Goal: Find specific page/section: Find specific page/section

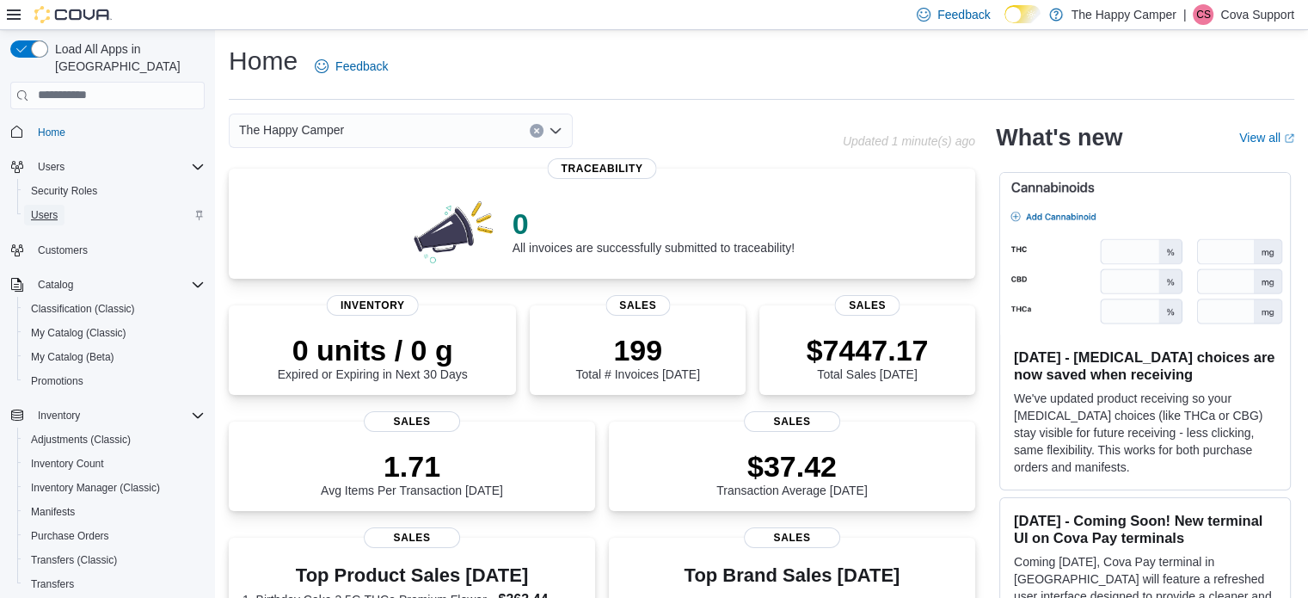
drag, startPoint x: 42, startPoint y: 197, endPoint x: 93, endPoint y: 199, distance: 50.8
click at [43, 208] on span "Users" at bounding box center [44, 215] width 27 height 14
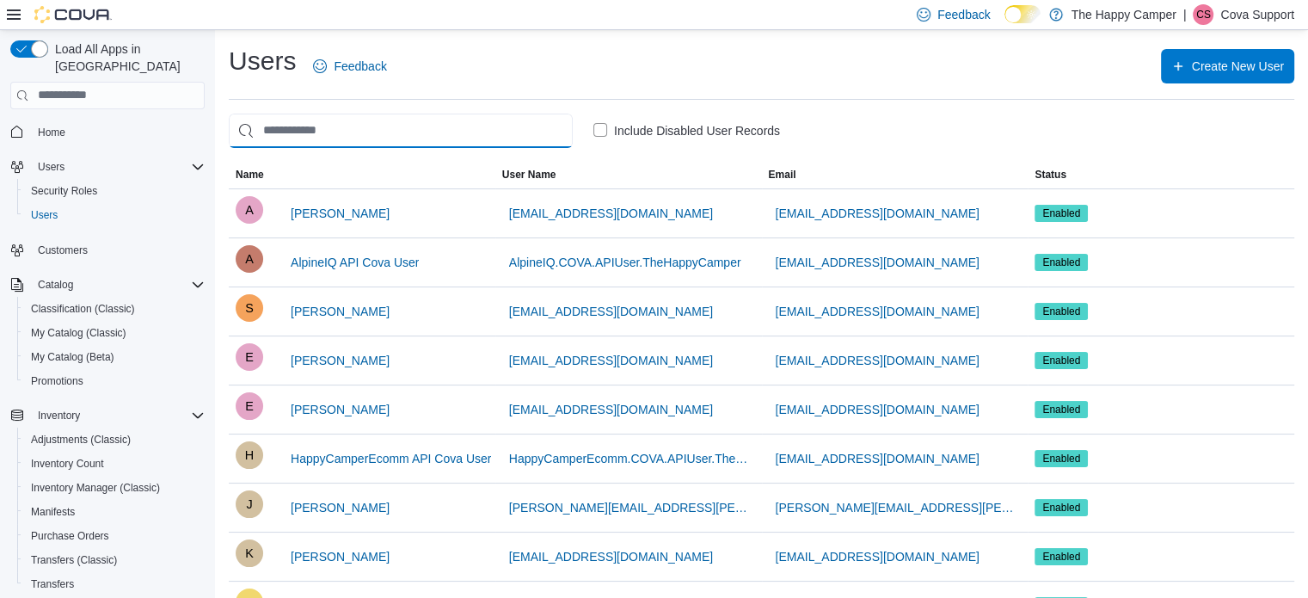
click at [354, 126] on input "search" at bounding box center [401, 131] width 344 height 34
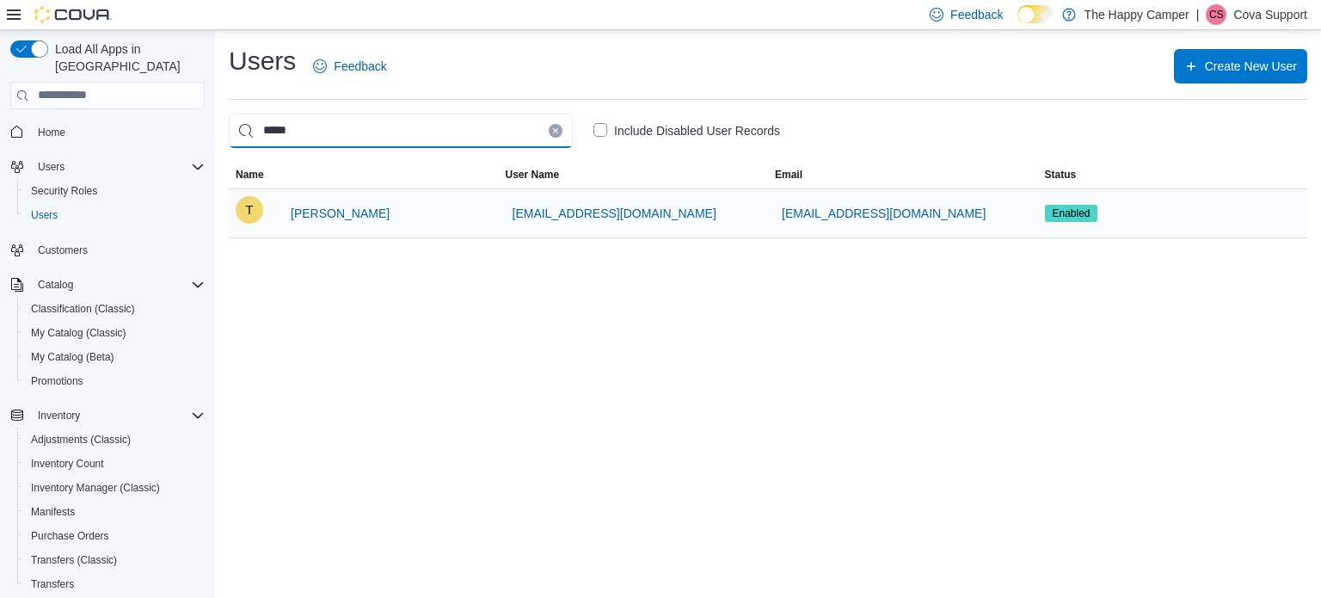
type input "*****"
click at [394, 211] on div "T Tyler Giamberini" at bounding box center [364, 213] width 256 height 34
drag, startPoint x: 341, startPoint y: 209, endPoint x: 368, endPoint y: 231, distance: 35.5
click at [340, 209] on span "Tyler Giamberini" at bounding box center [340, 213] width 99 height 17
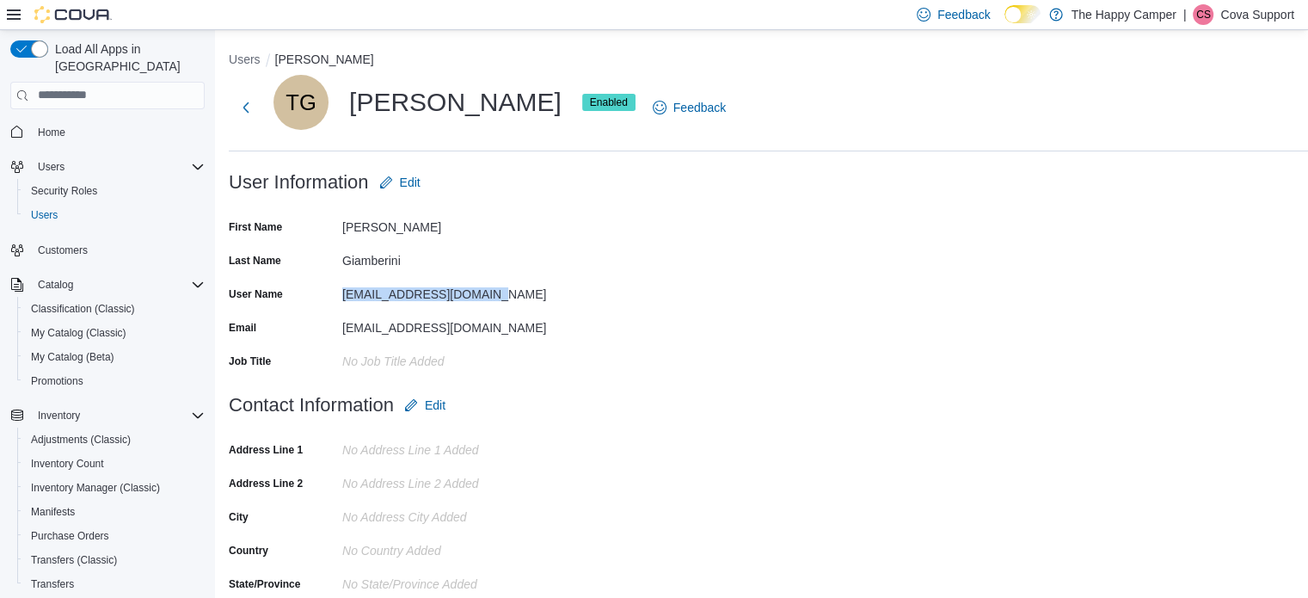
drag, startPoint x: 488, startPoint y: 293, endPoint x: 320, endPoint y: 294, distance: 168.5
click at [320, 294] on div "User Name tgiamberini95@gmail.com" at bounding box center [401, 293] width 344 height 27
copy div "tgiamberini95@gmail.com"
drag, startPoint x: 354, startPoint y: 99, endPoint x: 538, endPoint y: 109, distance: 184.3
click at [538, 109] on div "TG Tyler Giamberini Enabled" at bounding box center [454, 102] width 362 height 55
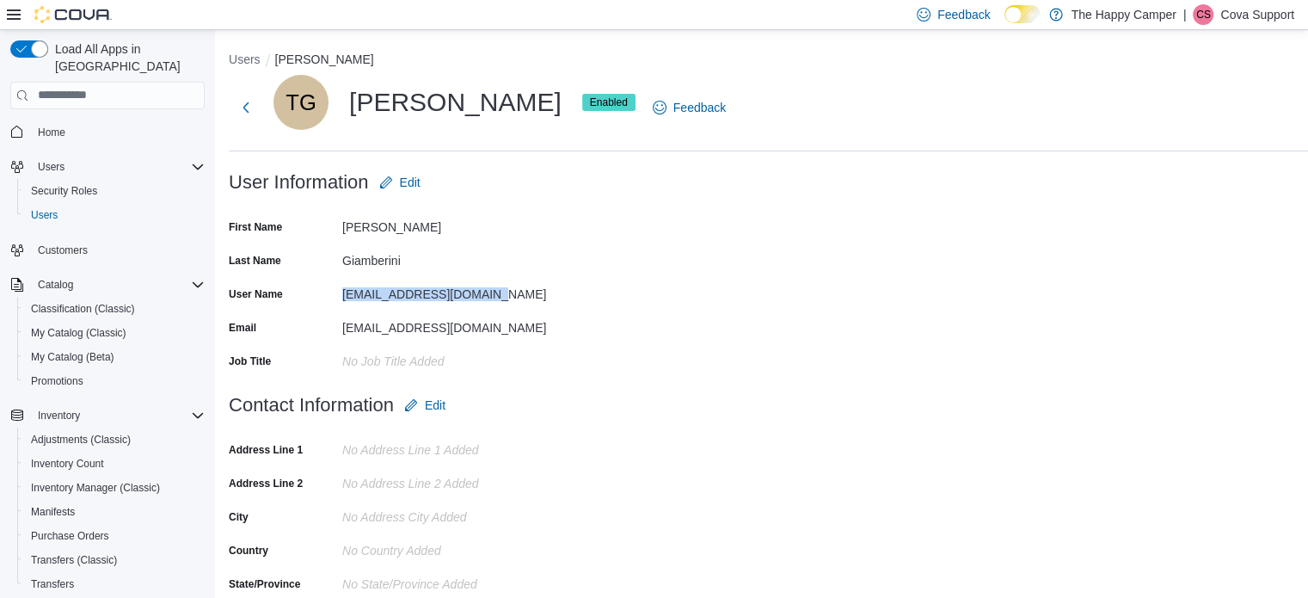
copy div "Tyler Giamberini"
click at [1144, 255] on form "User Information Edit First Name Tyler Last Name Giamberini User Name tgiamberi…" at bounding box center [824, 276] width 1190 height 223
click at [558, 160] on div "Users Tyler Giamberini TG Tyler Giamberini Enabled Feedback Tools User Informat…" at bounding box center [824, 439] width 1190 height 776
click at [449, 154] on div "Users Tyler Giamberini TG Tyler Giamberini Enabled Feedback Tools User Informat…" at bounding box center [824, 439] width 1190 height 776
click at [920, 127] on div "TG Tyler Giamberini Enabled Feedback Tools" at bounding box center [824, 107] width 1190 height 65
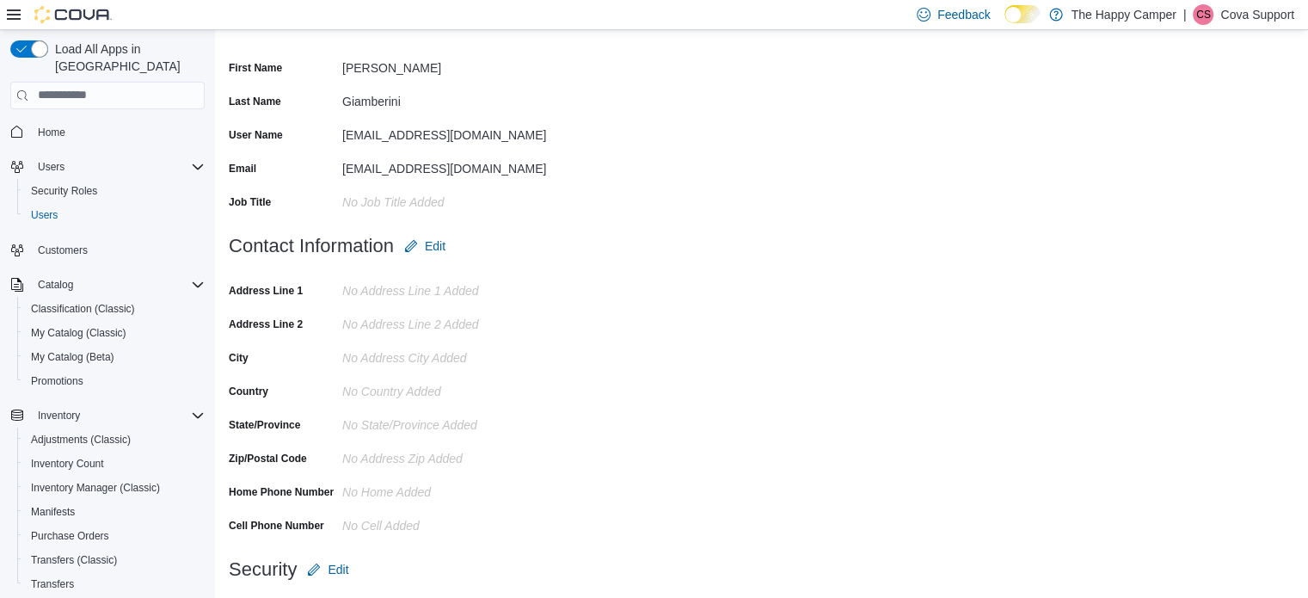
scroll to position [256, 0]
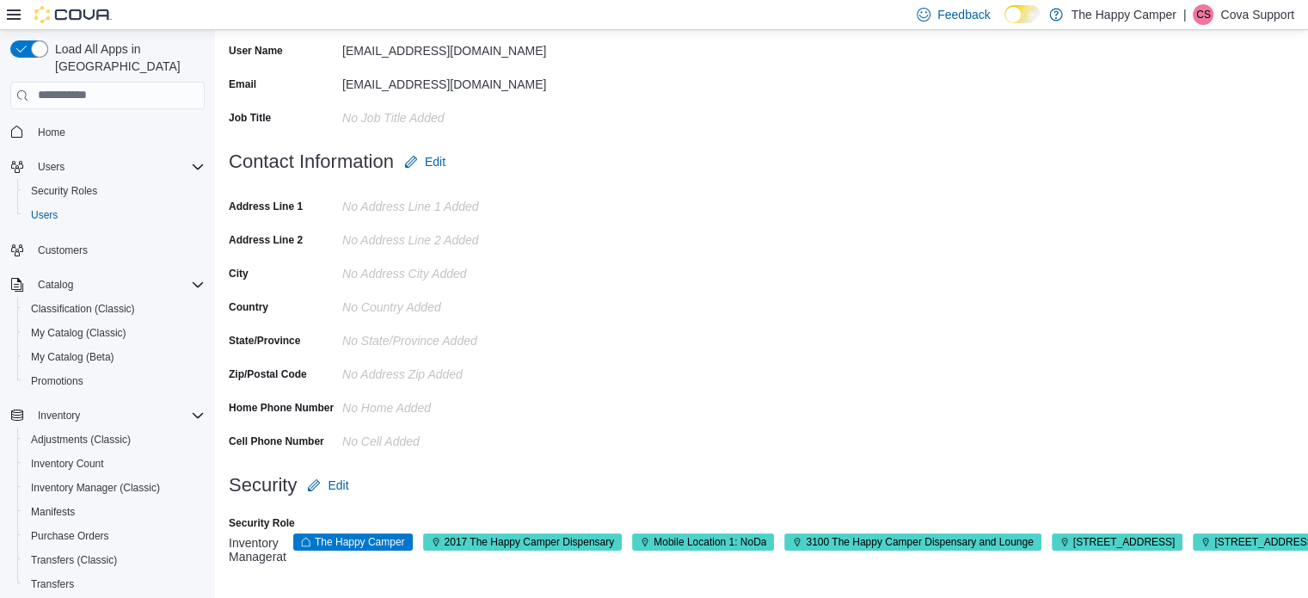
click at [711, 187] on form "Contact Information Edit Address Line 1 No Address Line 1 added Address Line 2 …" at bounding box center [824, 305] width 1190 height 323
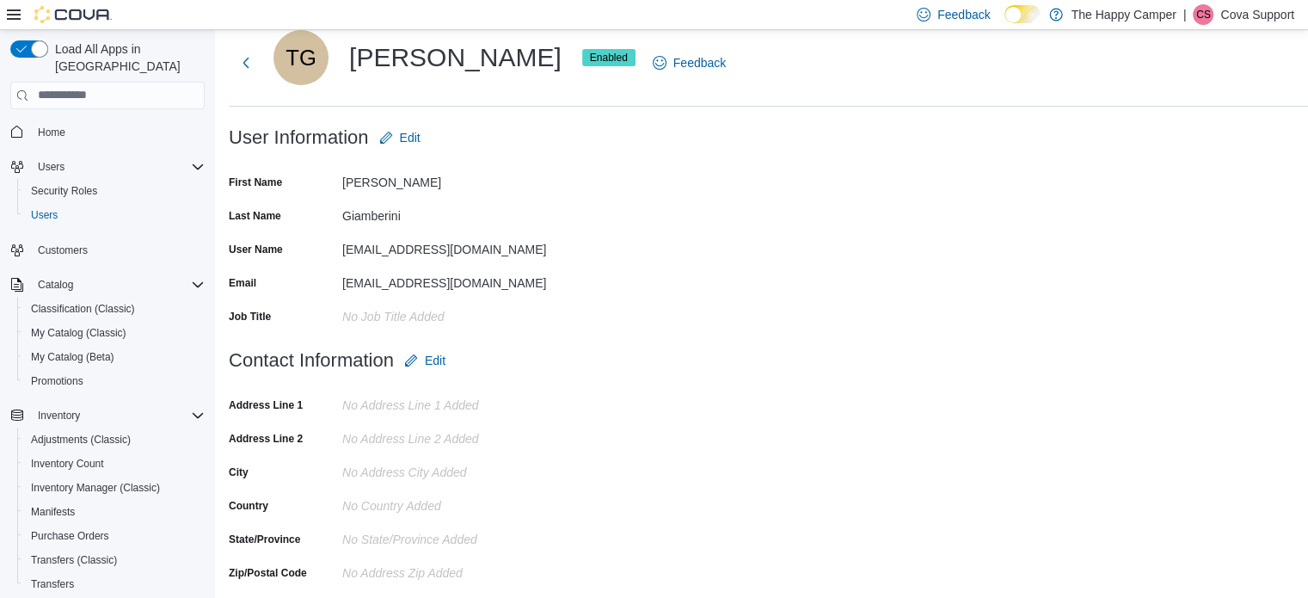
scroll to position [86, 0]
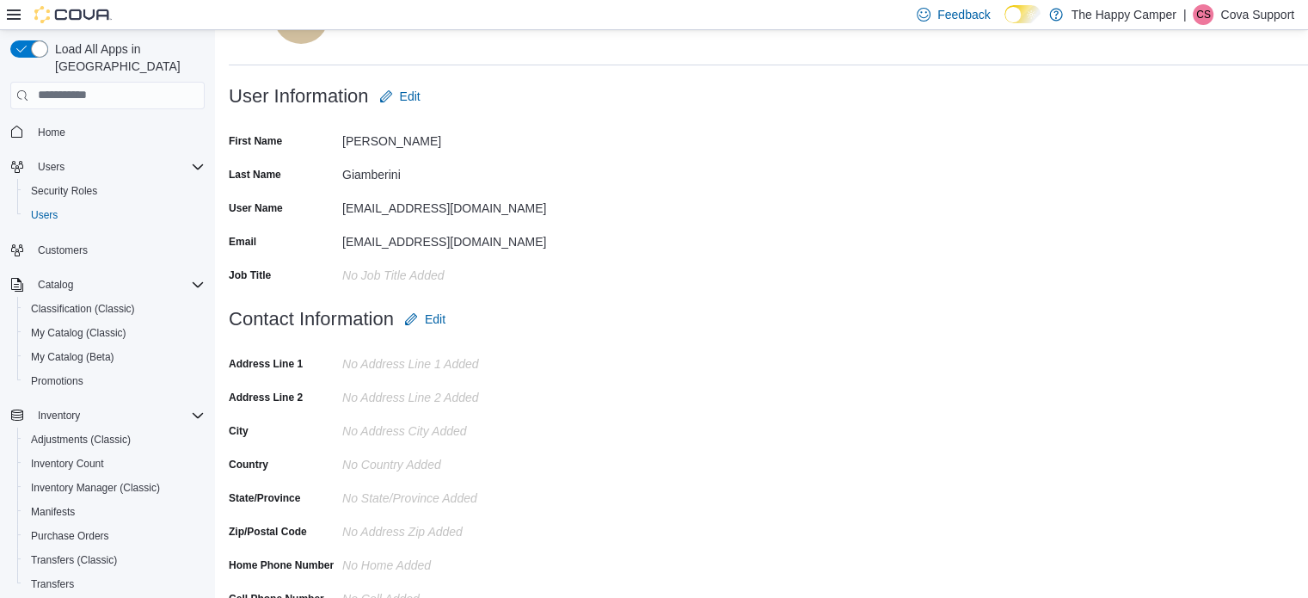
click at [549, 244] on div "tgiamberini95@gmail.com" at bounding box center [457, 238] width 230 height 21
click at [582, 245] on form "User Information Edit First Name Tyler Last Name Giamberini User Name tgiamberi…" at bounding box center [824, 190] width 1190 height 223
drag, startPoint x: 1234, startPoint y: 12, endPoint x: 1240, endPoint y: 40, distance: 28.2
click at [1234, 14] on p "Cova Support" at bounding box center [1257, 14] width 74 height 21
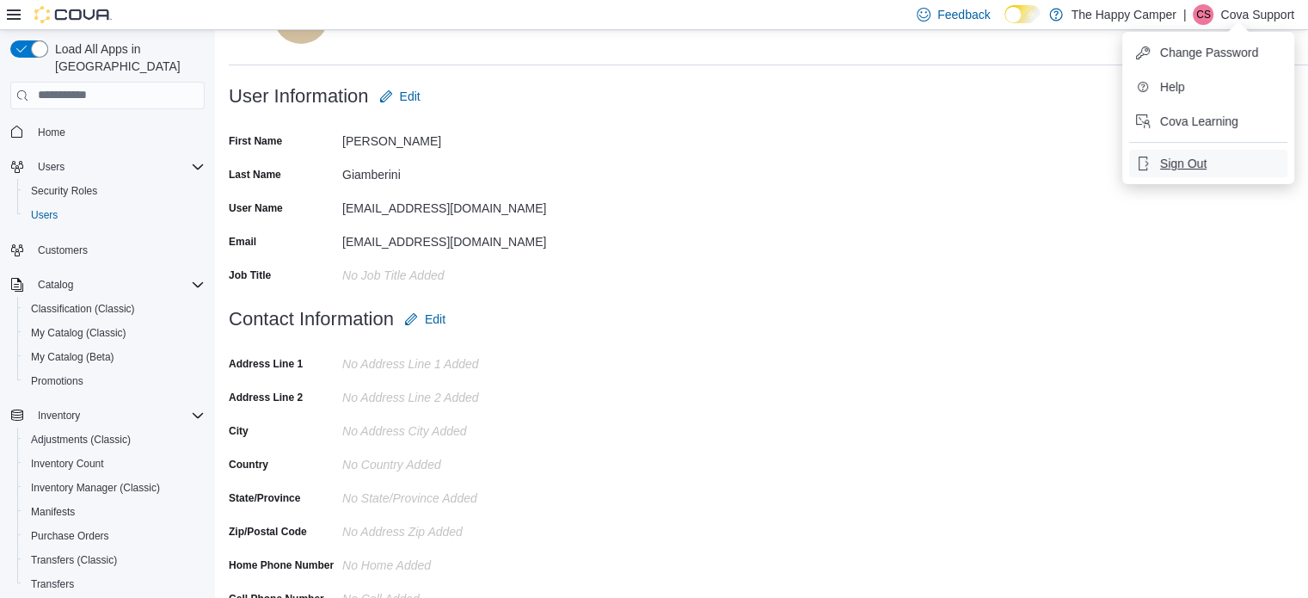
drag, startPoint x: 1185, startPoint y: 161, endPoint x: 753, endPoint y: 52, distance: 445.2
click at [1181, 161] on span "Sign Out" at bounding box center [1183, 163] width 46 height 17
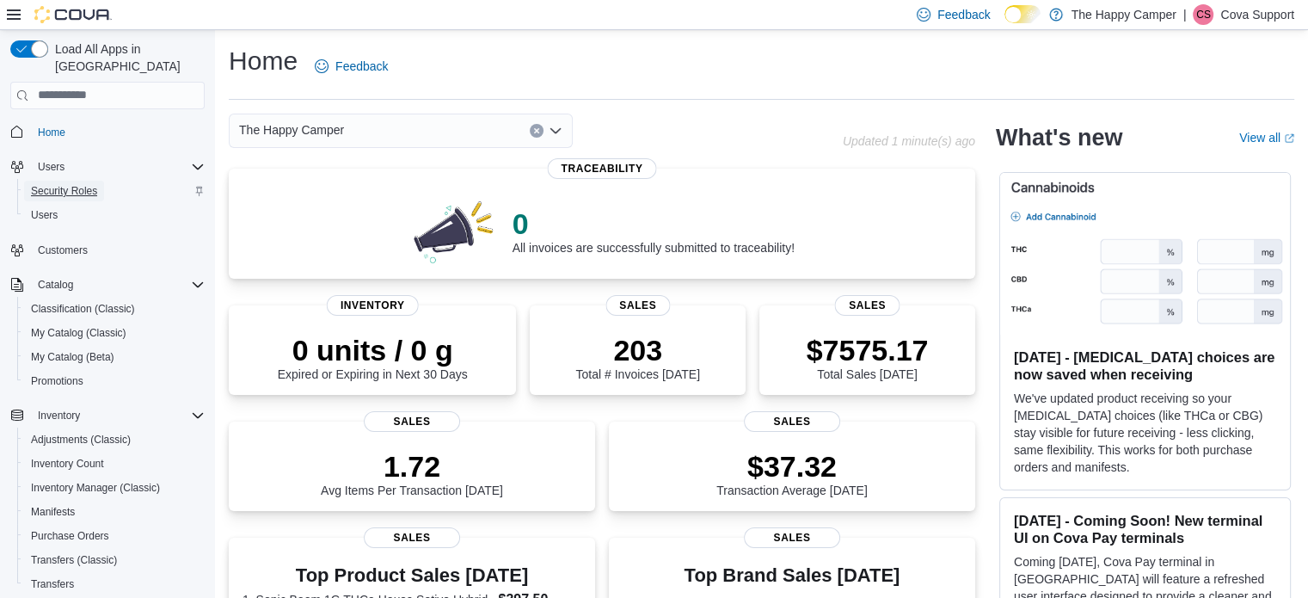
click at [84, 184] on span "Security Roles" at bounding box center [64, 191] width 66 height 14
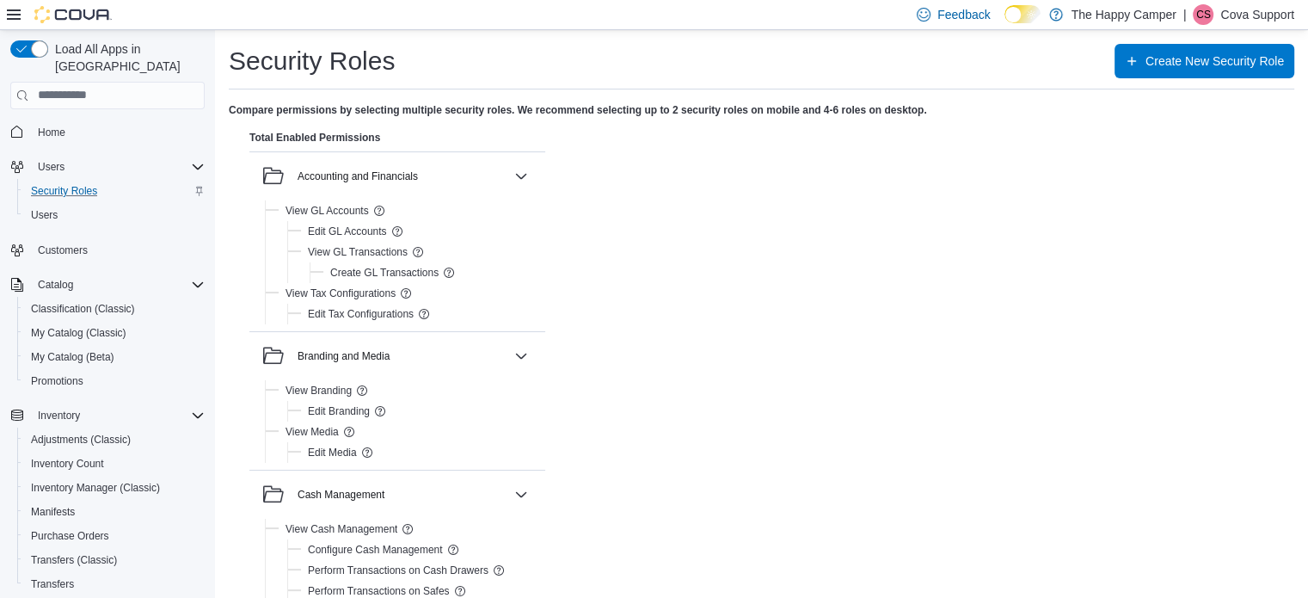
click at [83, 184] on span "Security Roles" at bounding box center [64, 191] width 66 height 14
click at [46, 208] on span "Users" at bounding box center [44, 215] width 27 height 14
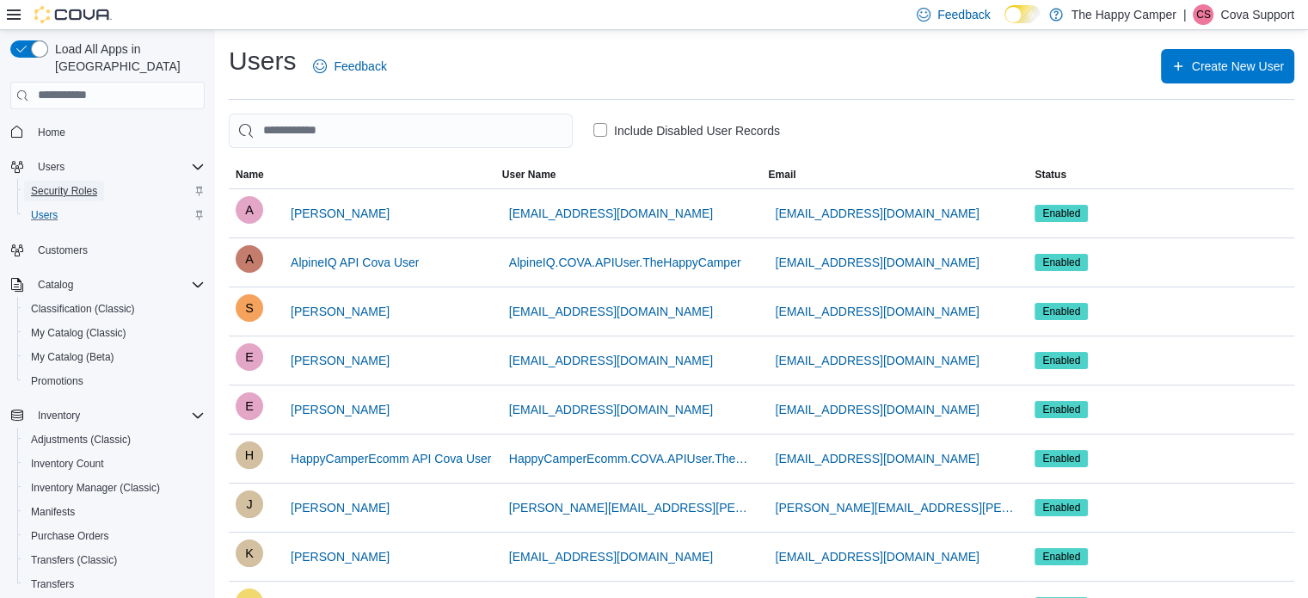
click at [70, 184] on span "Security Roles" at bounding box center [64, 191] width 66 height 14
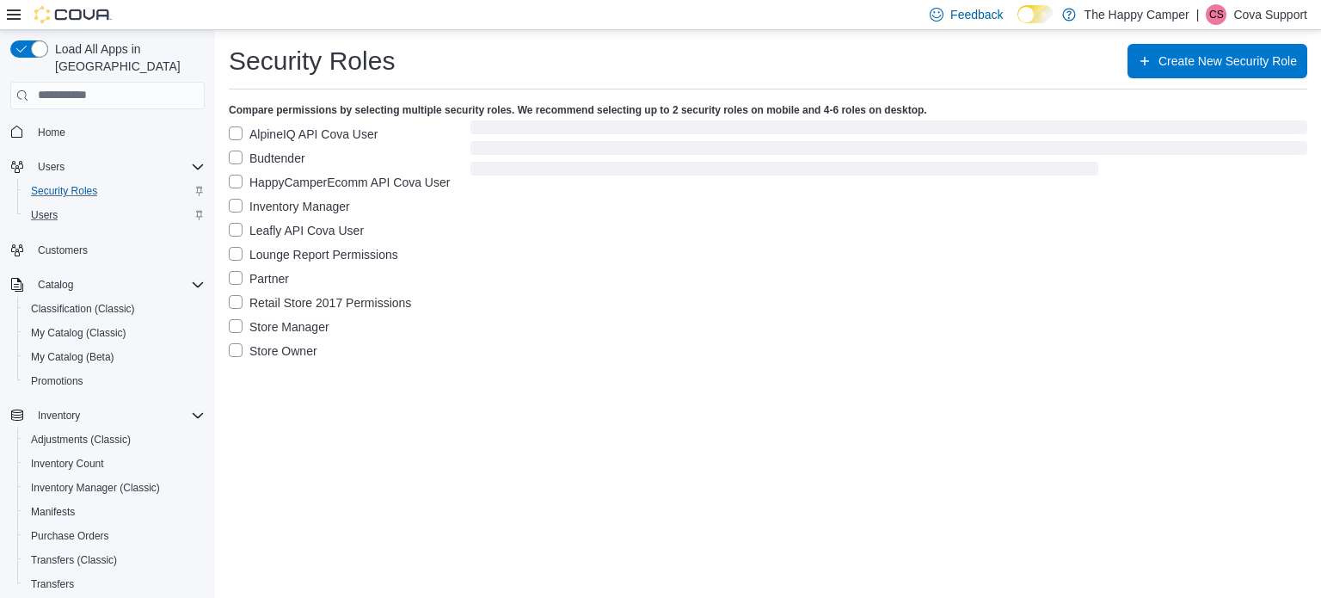
click at [319, 124] on label "AlpineIQ API Cova User" at bounding box center [303, 134] width 149 height 21
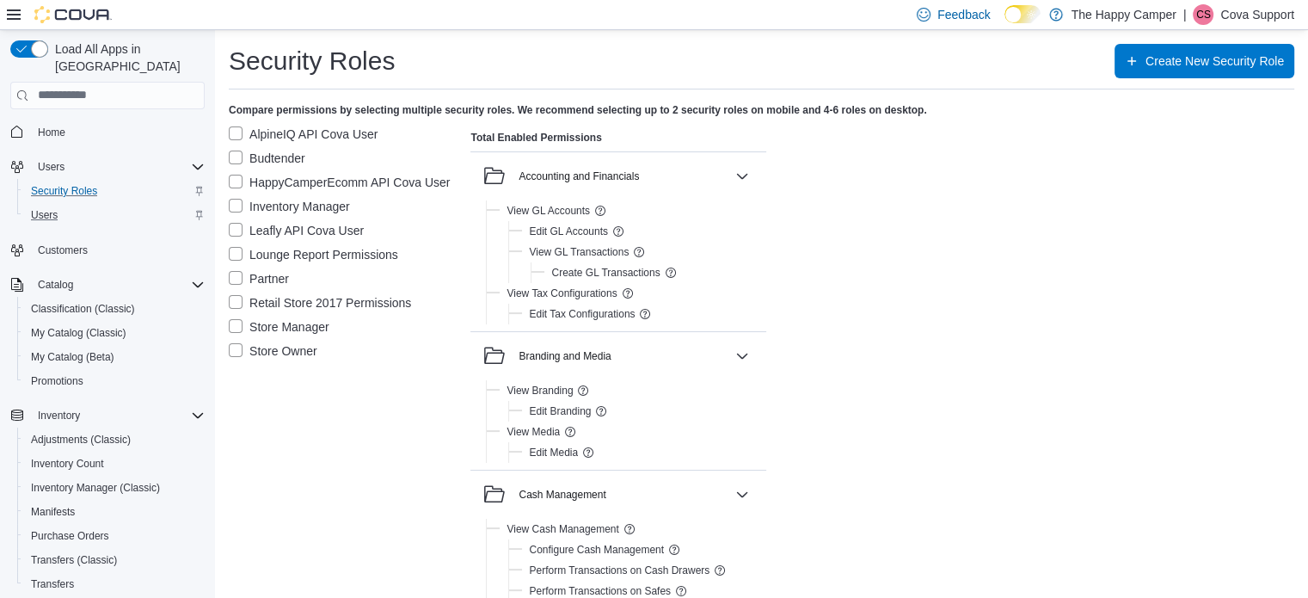
click at [299, 207] on label "Inventory Manager" at bounding box center [289, 206] width 121 height 21
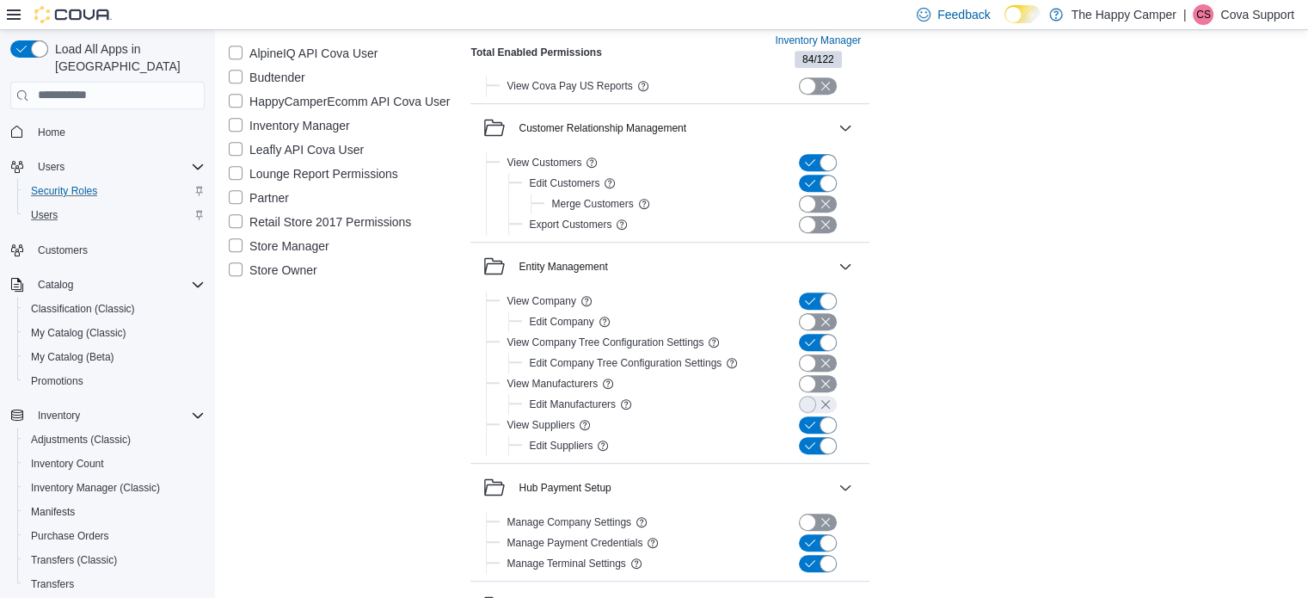
scroll to position [2338, 0]
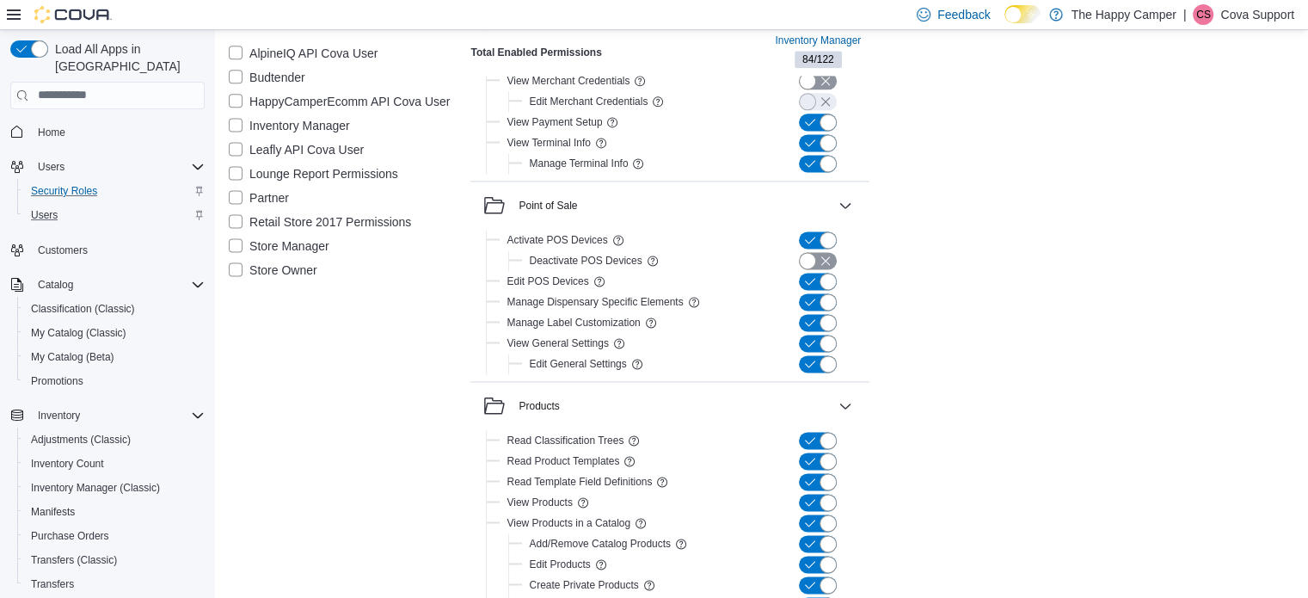
drag, startPoint x: 1094, startPoint y: 61, endPoint x: 1069, endPoint y: 52, distance: 26.4
drag, startPoint x: 1069, startPoint y: 52, endPoint x: 1128, endPoint y: 61, distance: 60.0
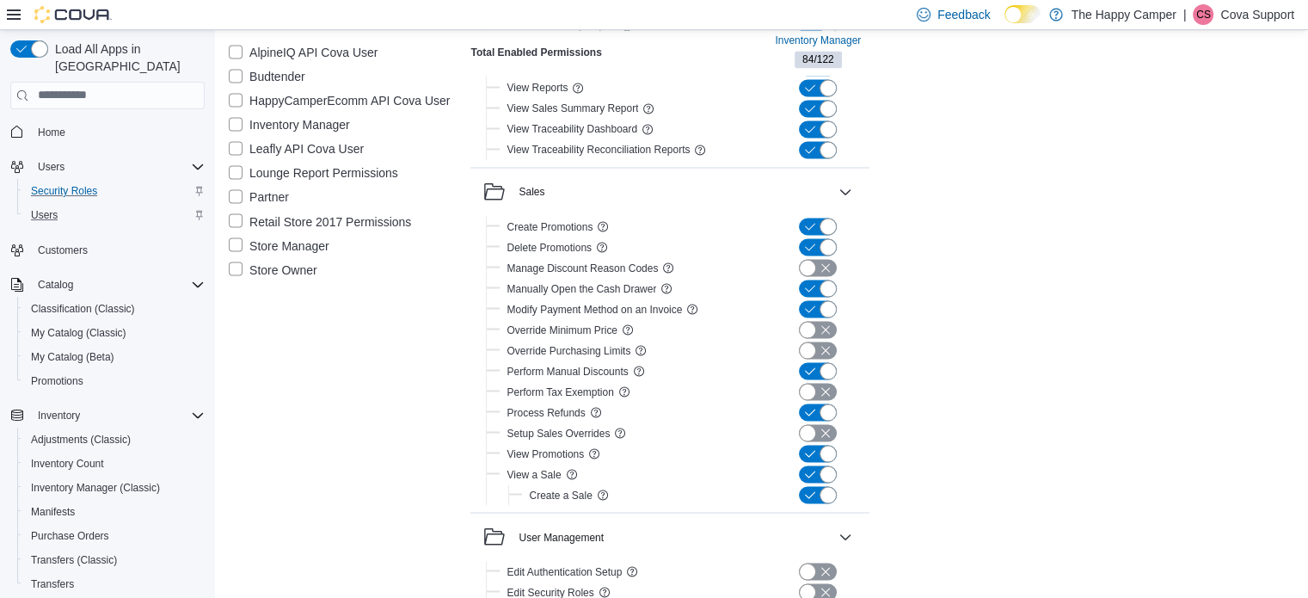
scroll to position [3118, 0]
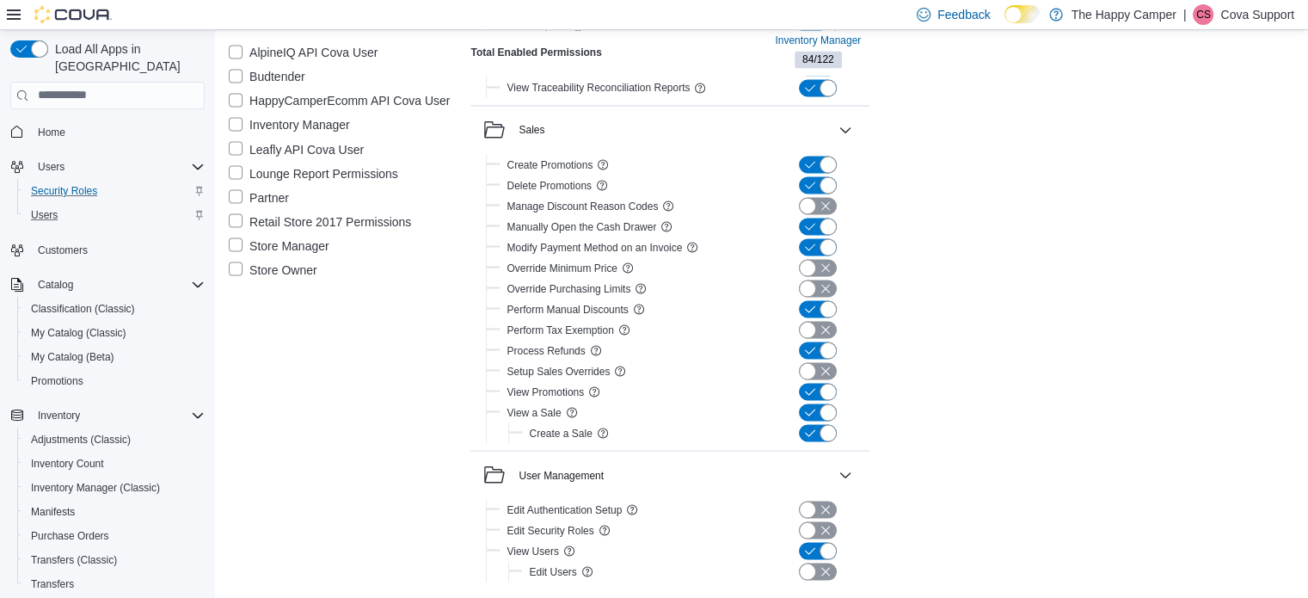
drag, startPoint x: 1042, startPoint y: 288, endPoint x: 1042, endPoint y: 326, distance: 37.8
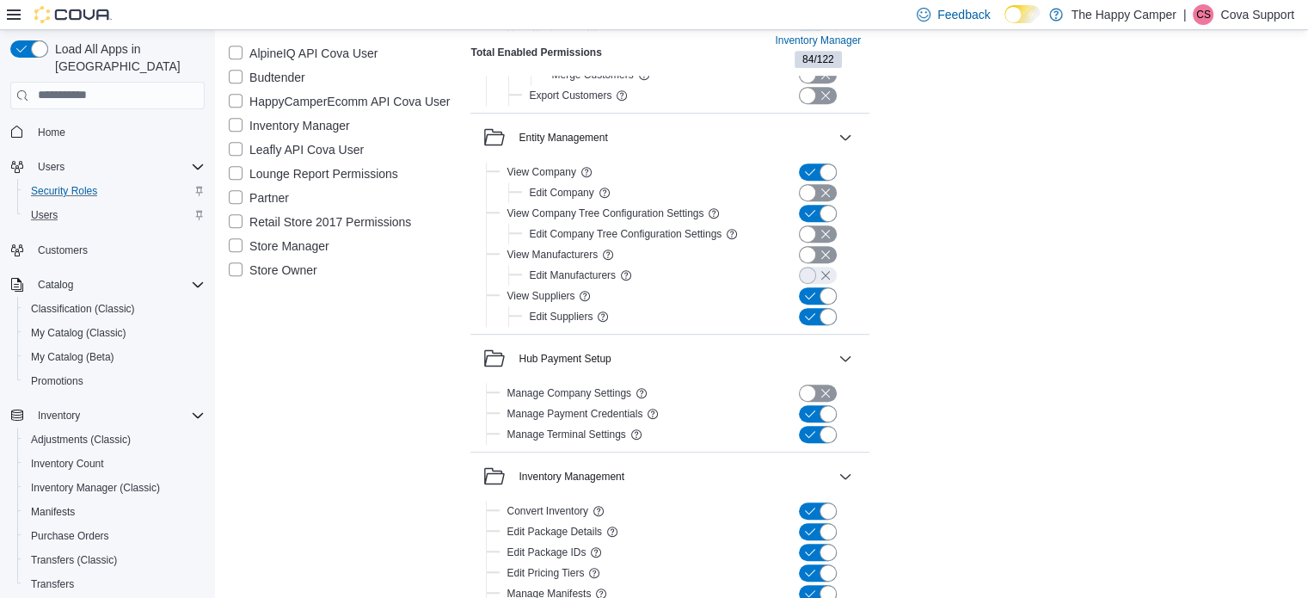
scroll to position [0, 0]
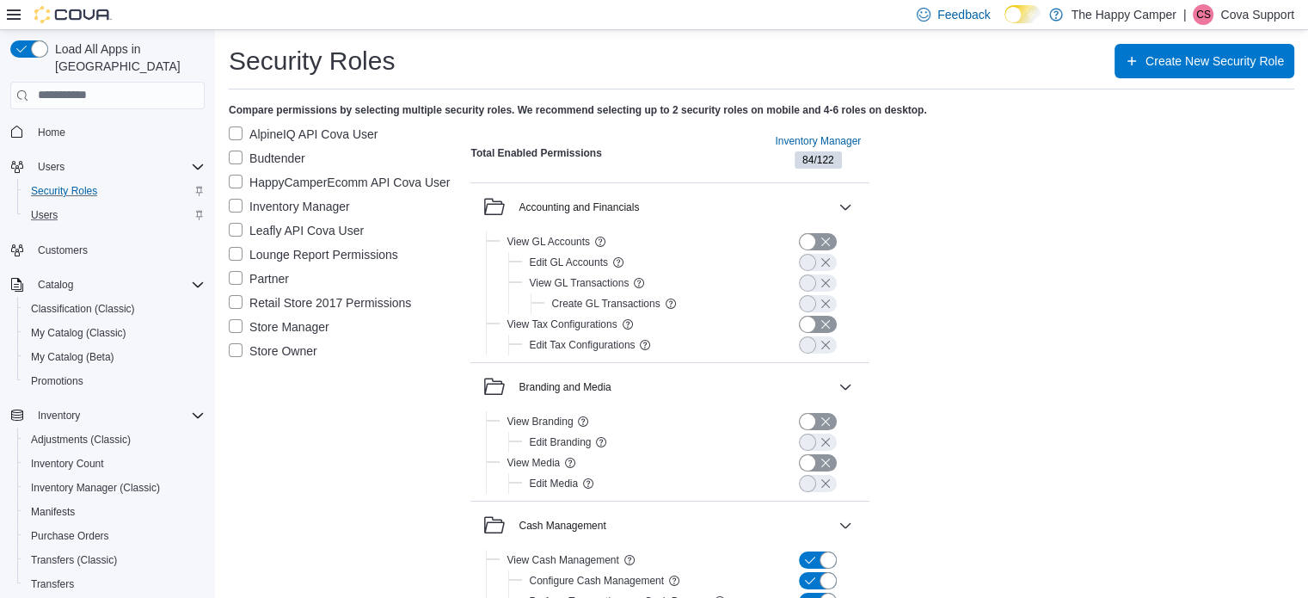
drag, startPoint x: 1036, startPoint y: 419, endPoint x: 1001, endPoint y: 168, distance: 253.5
click at [722, 5] on div "Feedback Dark Mode The Happy Camper | CS Cova Support" at bounding box center [654, 15] width 1308 height 30
drag, startPoint x: 1249, startPoint y: 13, endPoint x: 1252, endPoint y: 45, distance: 32.0
click at [1249, 13] on p "Cova Support" at bounding box center [1257, 14] width 74 height 21
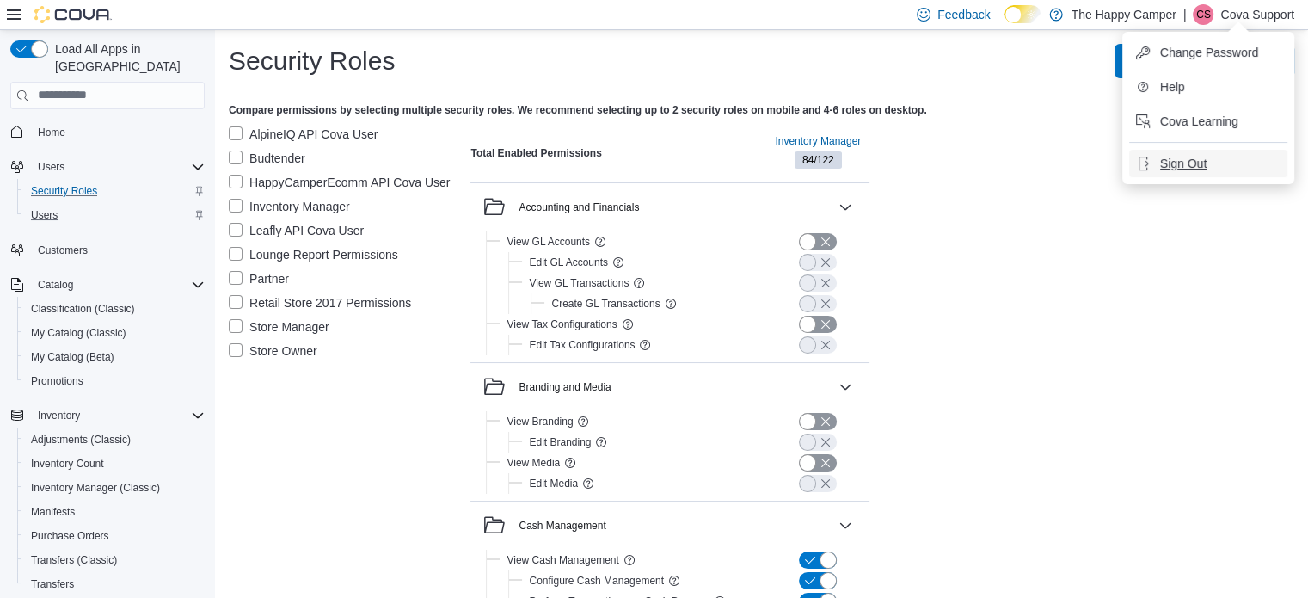
click at [1181, 164] on span "Sign Out" at bounding box center [1183, 163] width 46 height 17
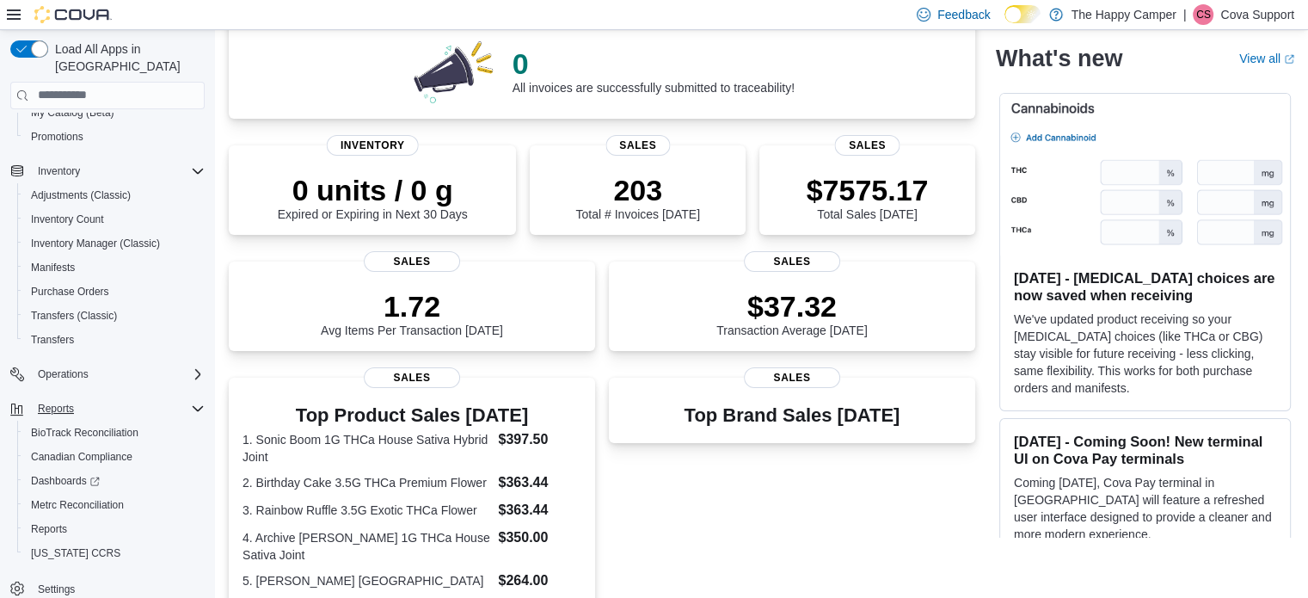
scroll to position [258, 0]
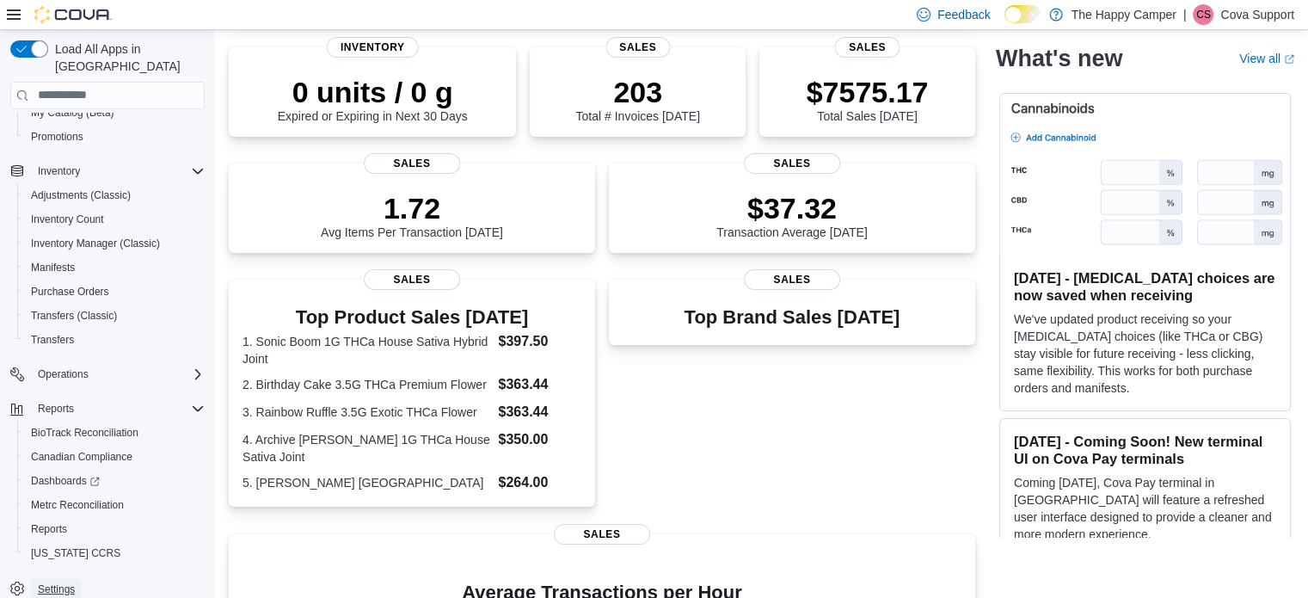
click at [55, 582] on span "Settings" at bounding box center [56, 589] width 37 height 14
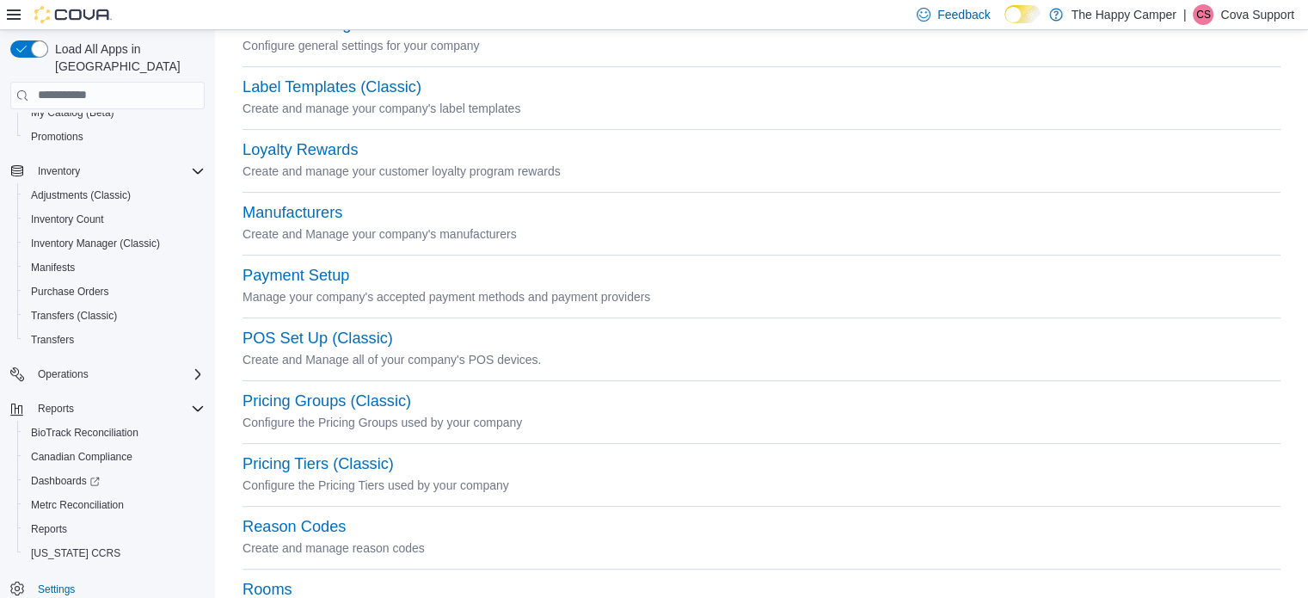
scroll to position [688, 0]
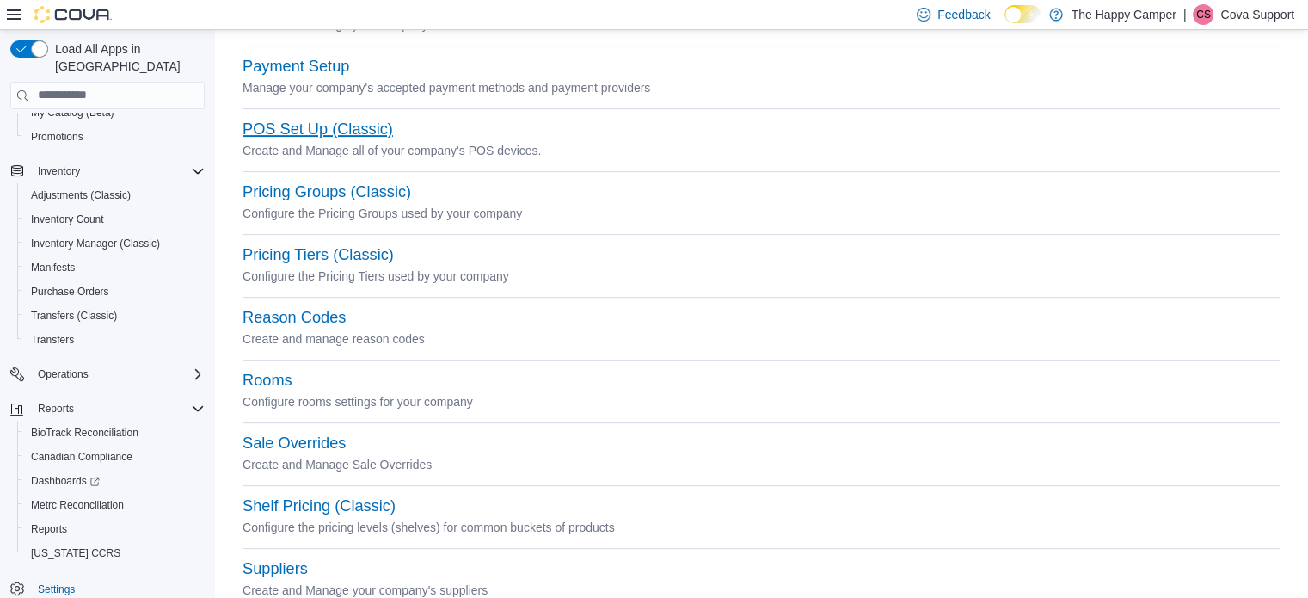
click at [306, 123] on button "POS Set Up (Classic)" at bounding box center [317, 129] width 150 height 18
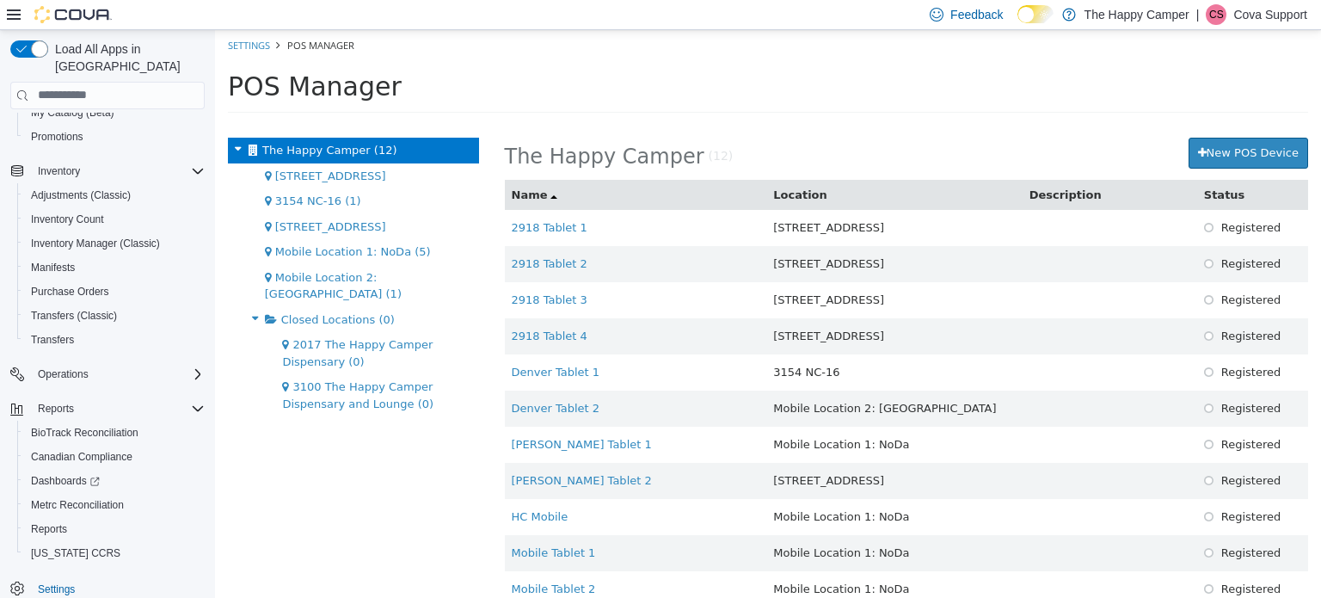
click at [639, 60] on div "POS Manager" at bounding box center [768, 86] width 1106 height 52
click at [627, 51] on ol "Settings POS Manager" at bounding box center [768, 44] width 1106 height 31
click at [386, 169] on span "[STREET_ADDRESS]" at bounding box center [330, 175] width 111 height 13
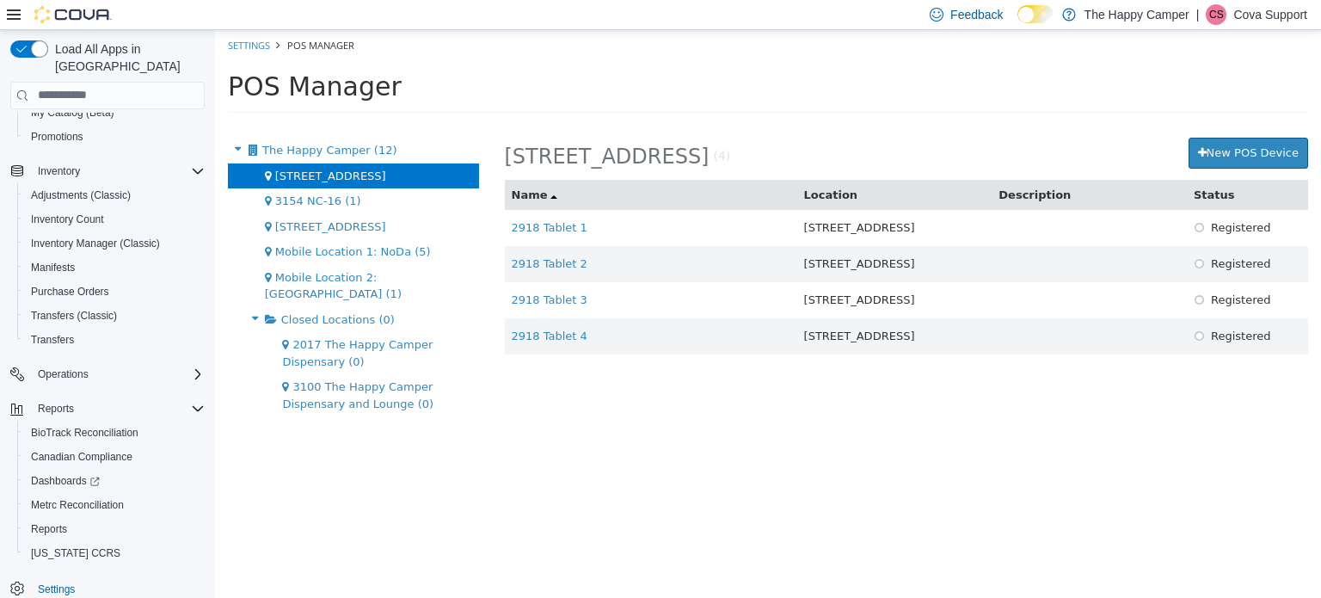
click at [723, 73] on h1 "POS Manager" at bounding box center [768, 85] width 1080 height 28
click at [1249, 16] on p "Cova Support" at bounding box center [1270, 14] width 74 height 21
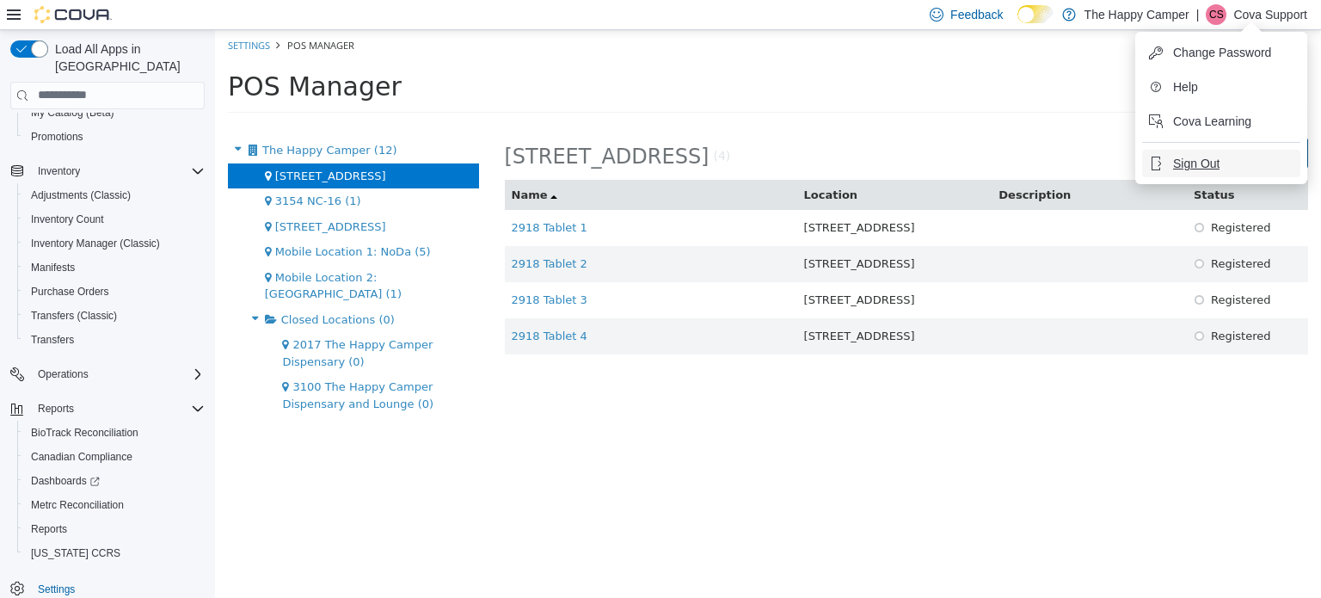
click at [1211, 158] on span "Sign Out" at bounding box center [1196, 163] width 46 height 17
